Goal: Find specific page/section: Find specific page/section

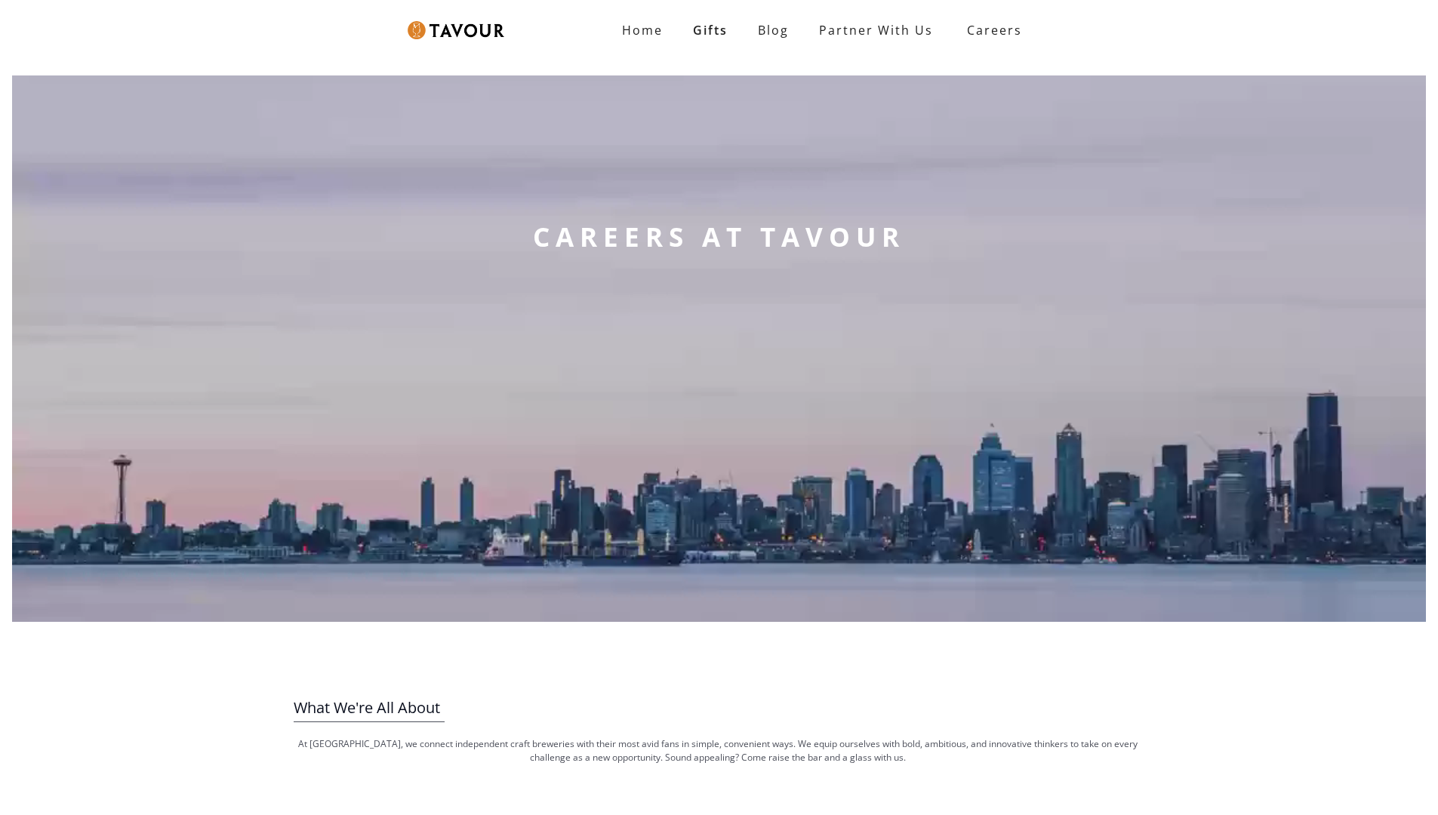
click at [876, 30] on link "partner with us" at bounding box center [876, 30] width 144 height 30
